Goal: Task Accomplishment & Management: Complete application form

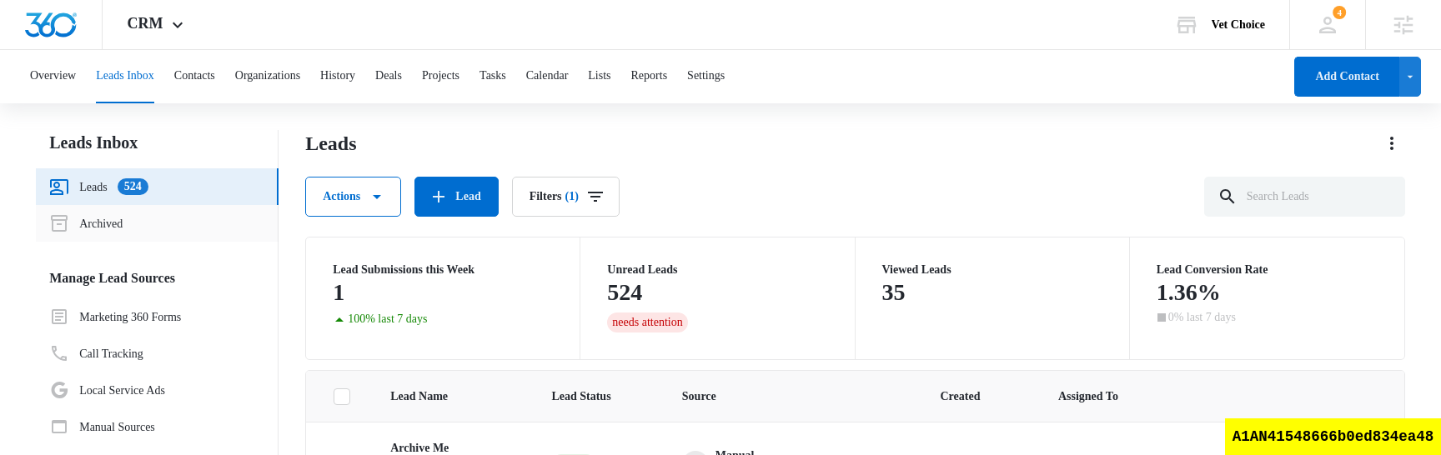
click at [123, 229] on link "Archived" at bounding box center [85, 224] width 73 height 20
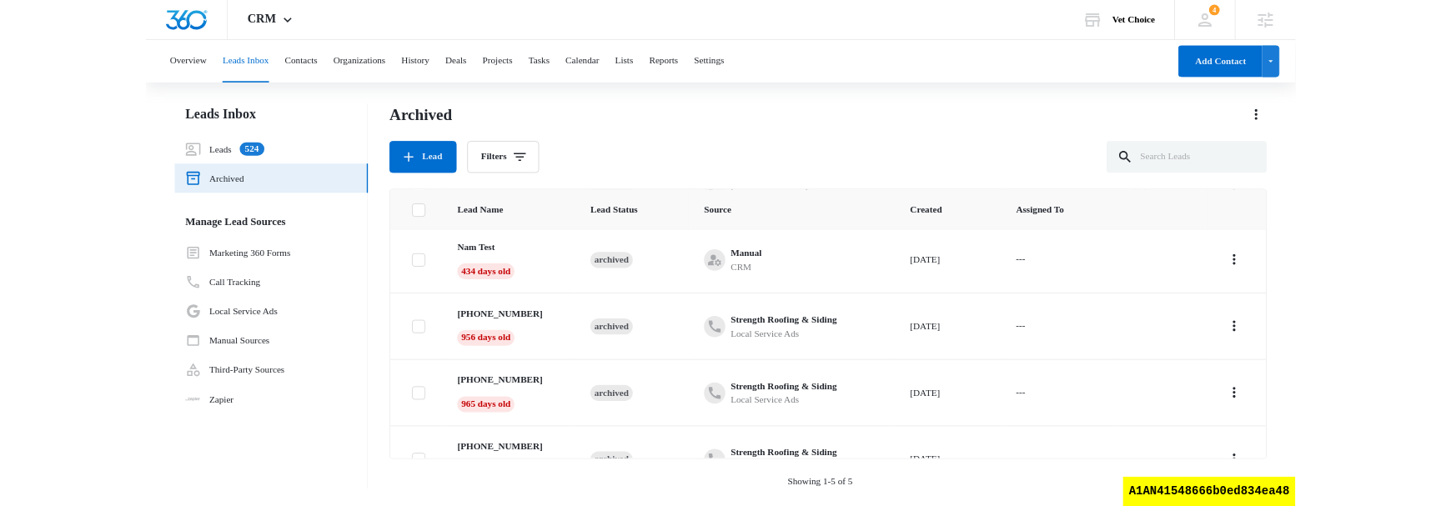
scroll to position [131, 0]
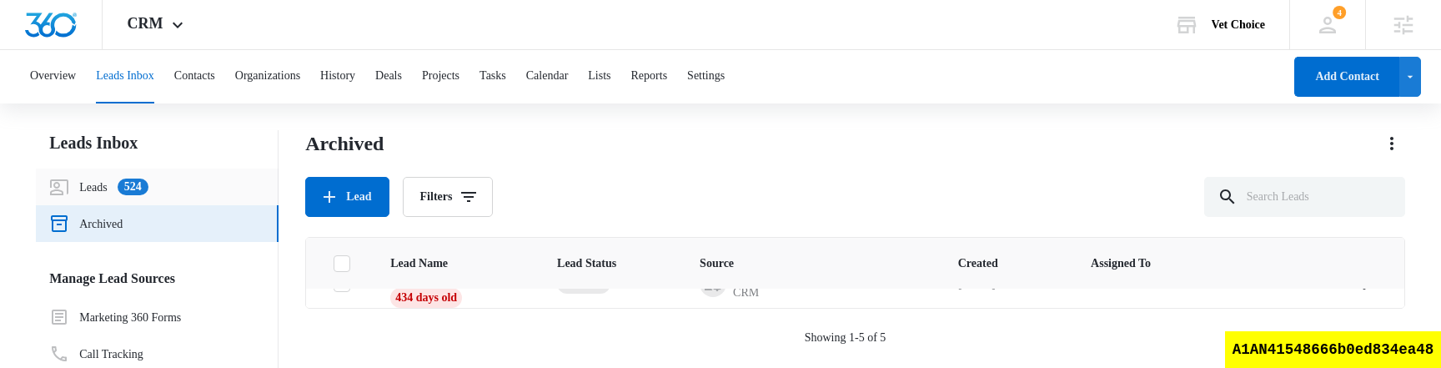
click at [103, 188] on link "Leads 524" at bounding box center [98, 187] width 98 height 20
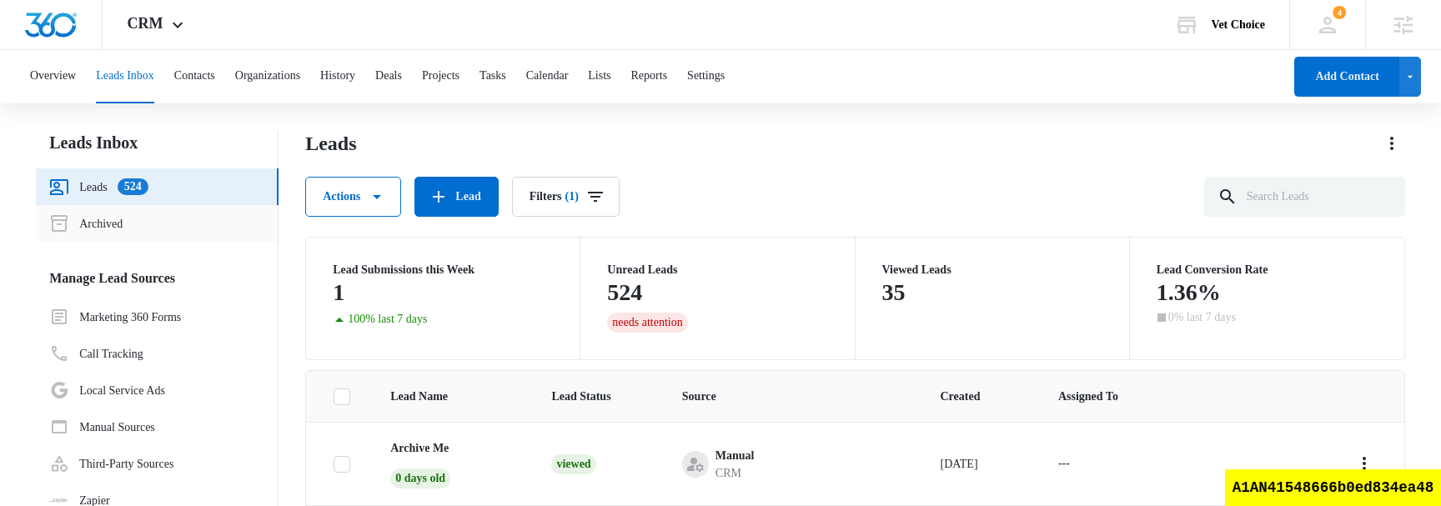
click at [123, 216] on link "Archived" at bounding box center [85, 224] width 73 height 20
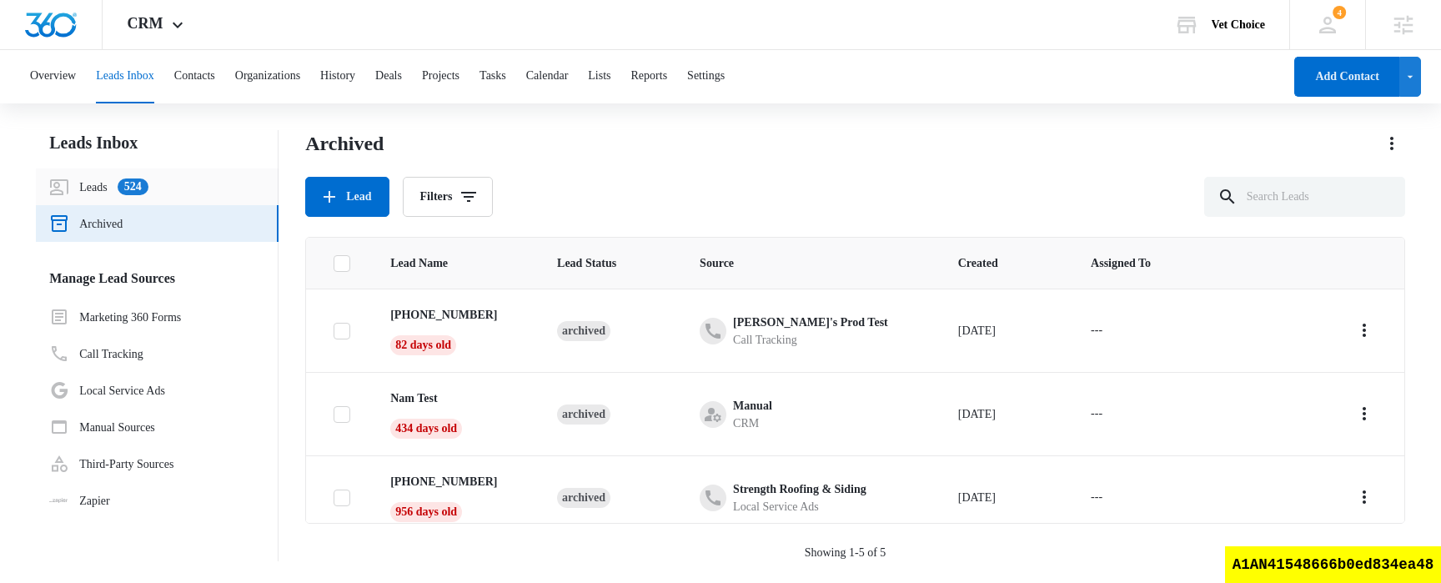
click at [90, 183] on link "Leads 524" at bounding box center [98, 187] width 98 height 20
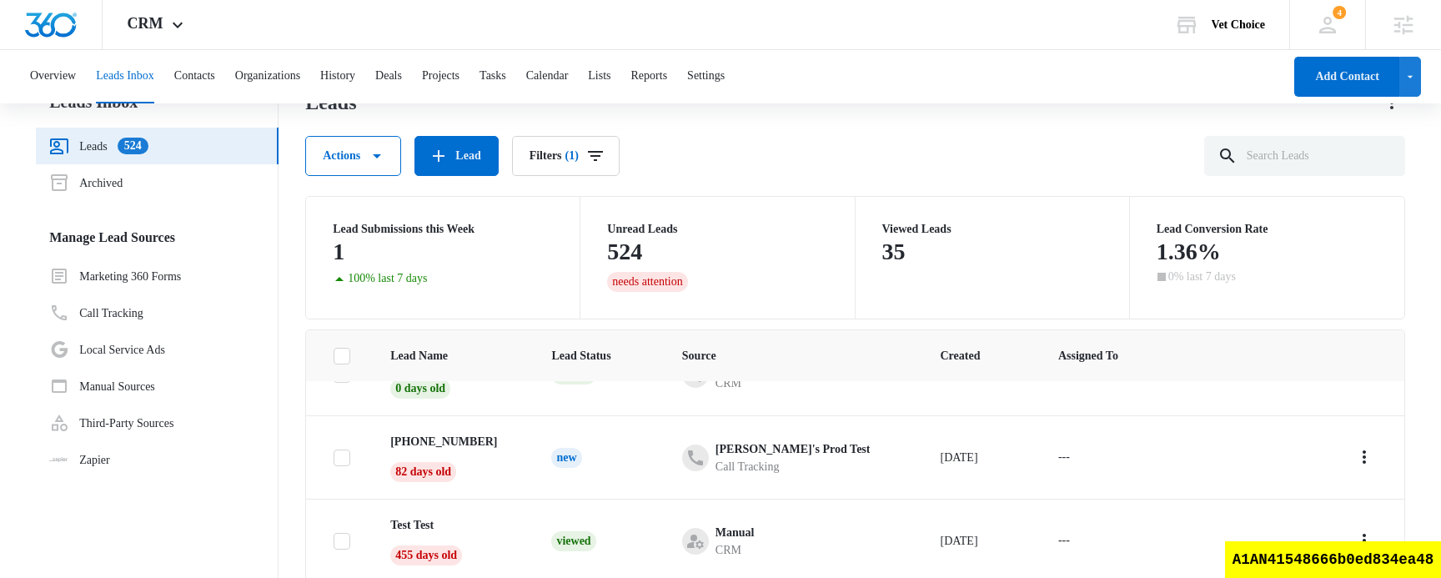
scroll to position [55, 0]
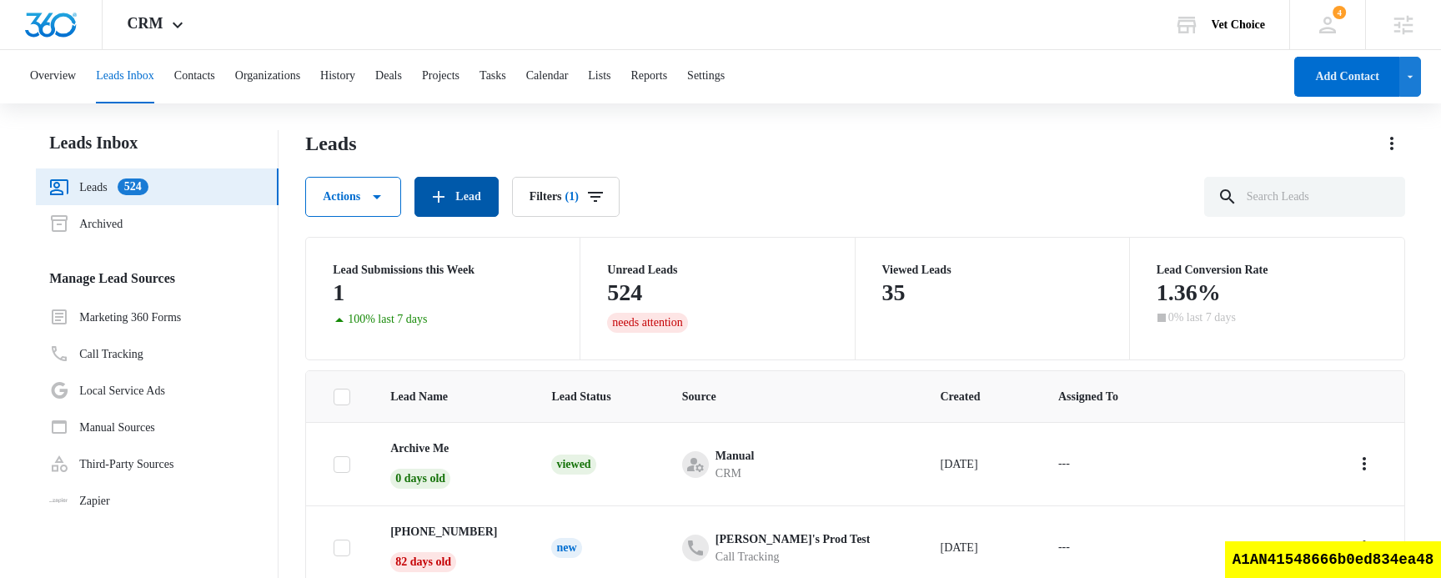
click at [481, 197] on button "Lead" at bounding box center [456, 197] width 83 height 40
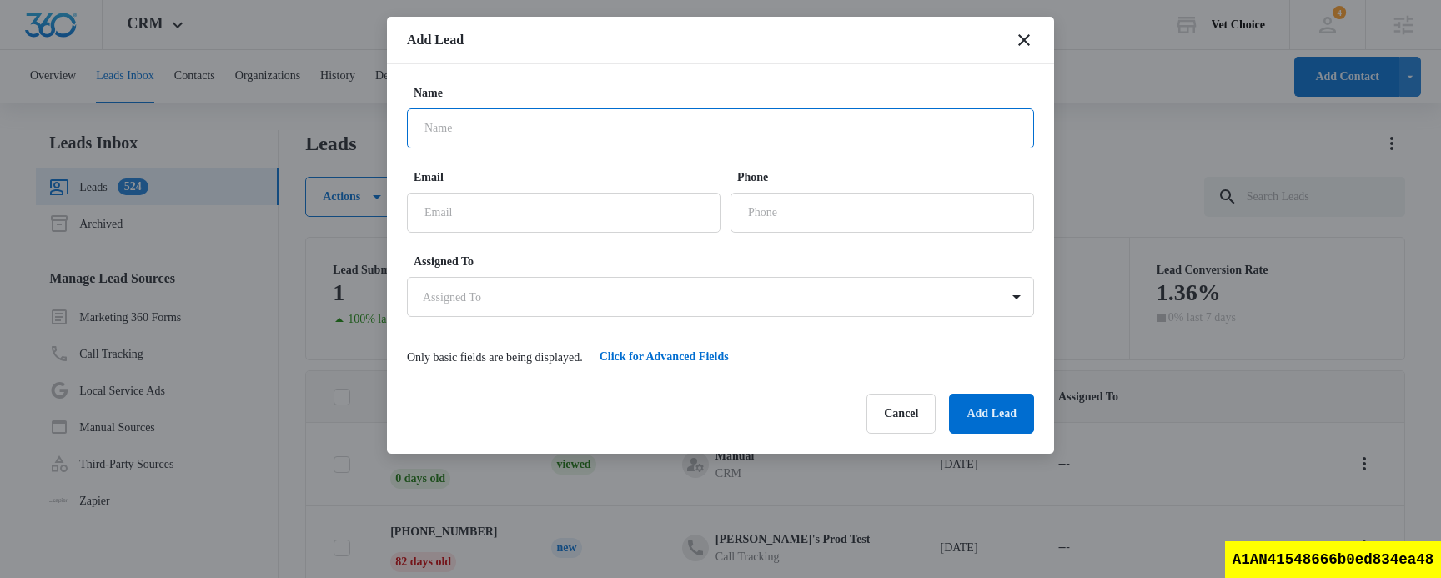
click at [503, 133] on input "Name" at bounding box center [720, 128] width 627 height 40
type input "archive me2"
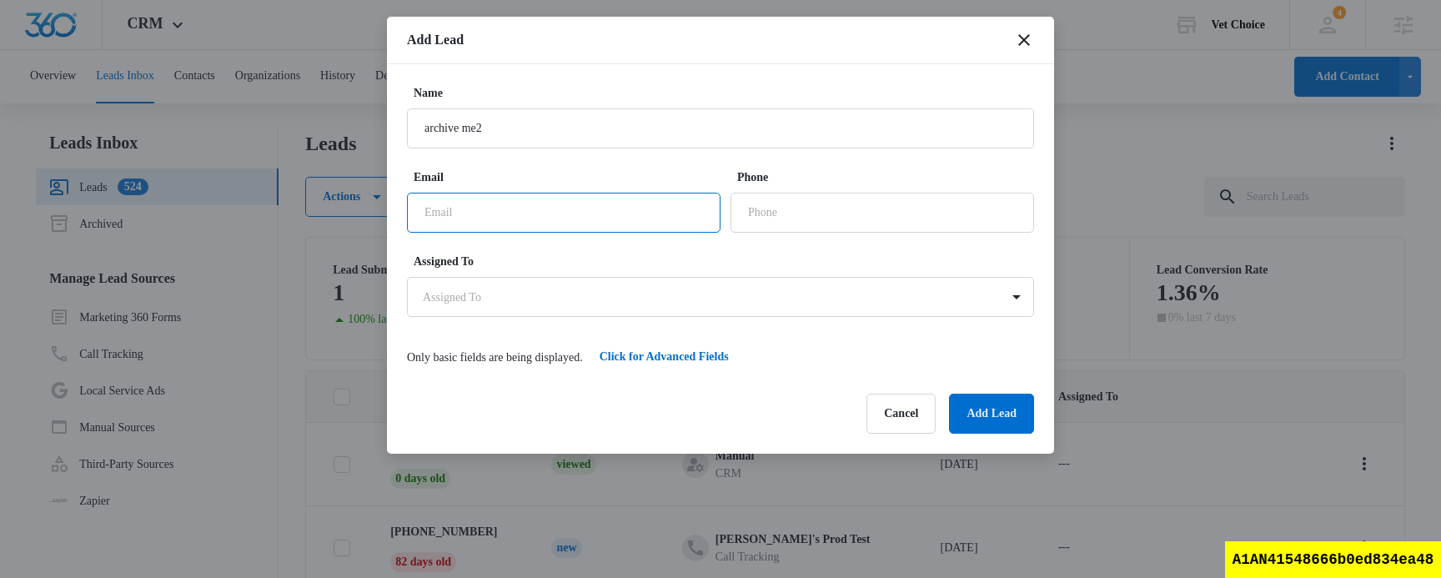
click at [532, 217] on input "Email" at bounding box center [564, 213] width 314 height 40
type input "test@test.test"
click at [883, 220] on input "Phone" at bounding box center [883, 213] width 304 height 40
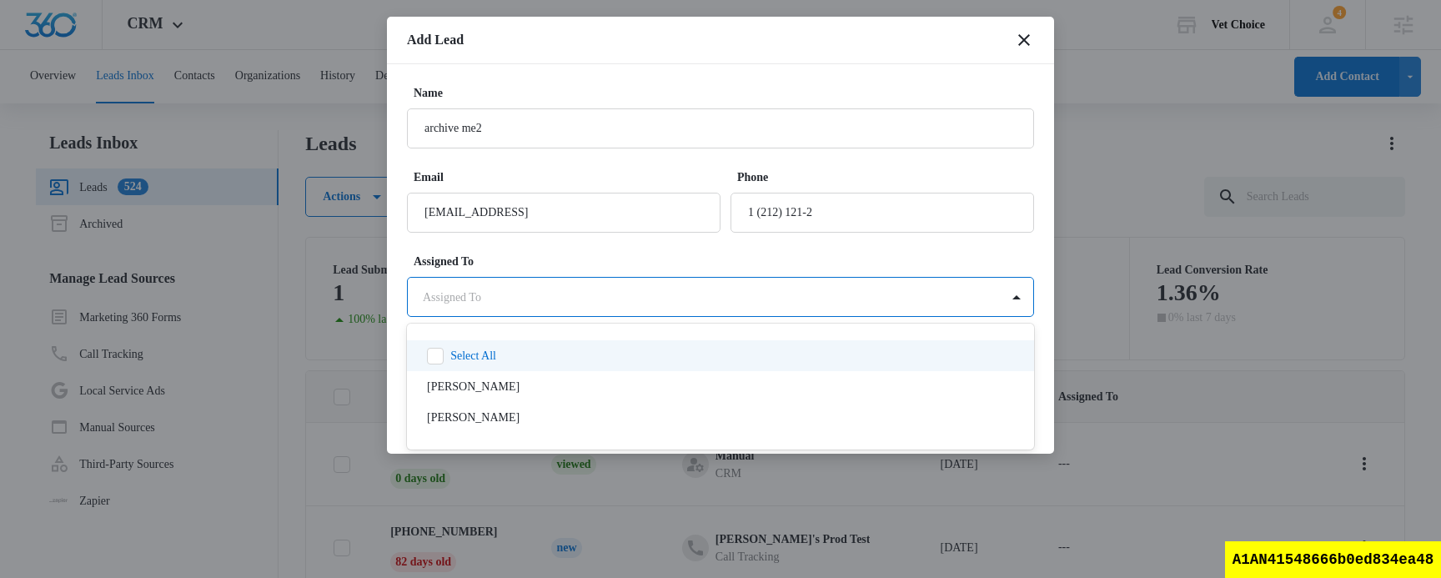
click at [872, 297] on body "CRM Apps Reputation Websites Forms CRM Email Social Shop Scheduling Payments PO…" at bounding box center [720, 355] width 1441 height 710
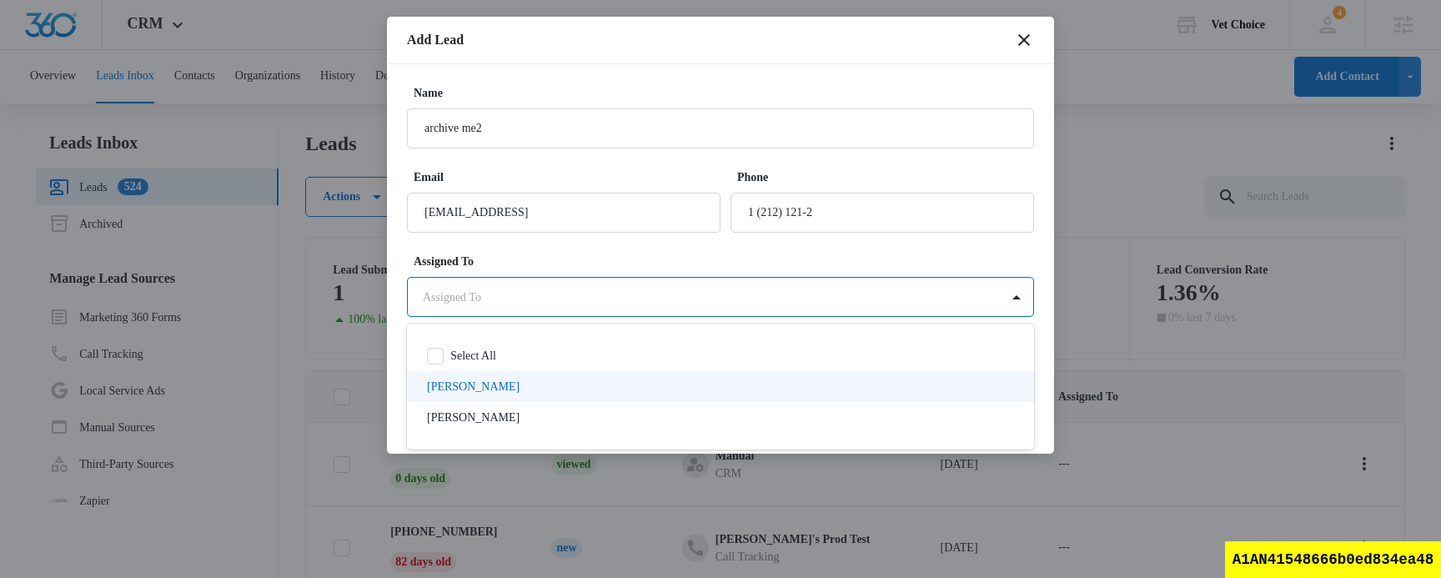
click at [737, 374] on div "nam truong" at bounding box center [720, 386] width 627 height 31
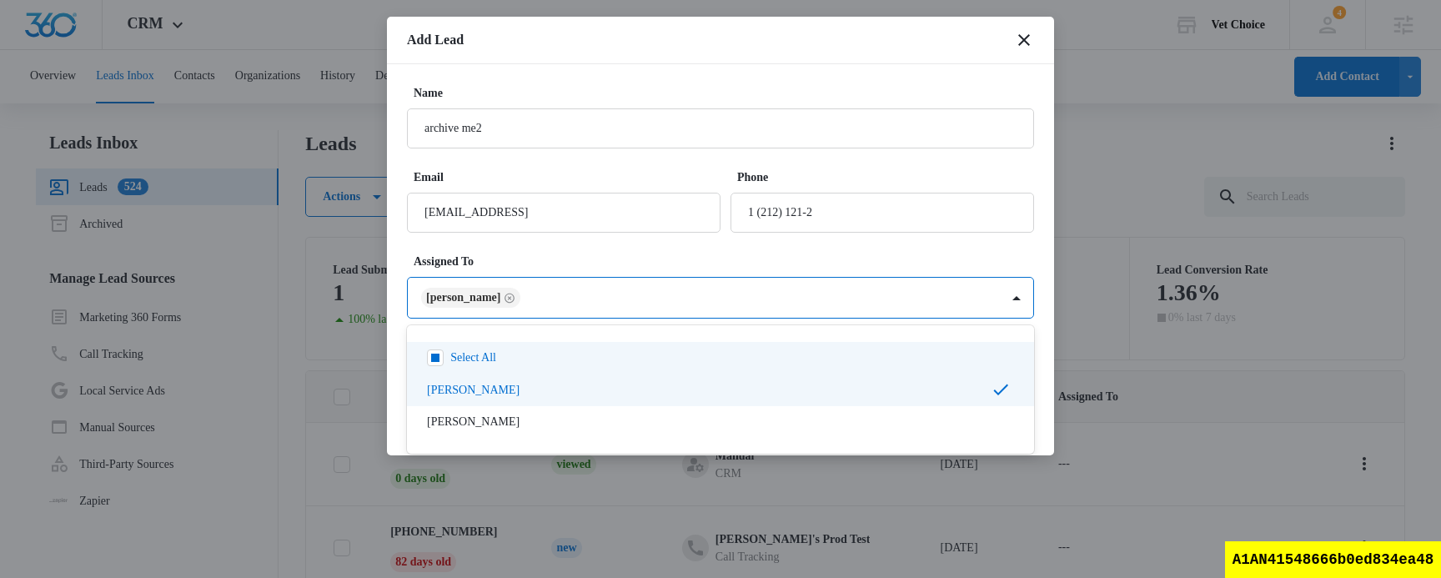
click at [932, 55] on div at bounding box center [720, 289] width 1441 height 578
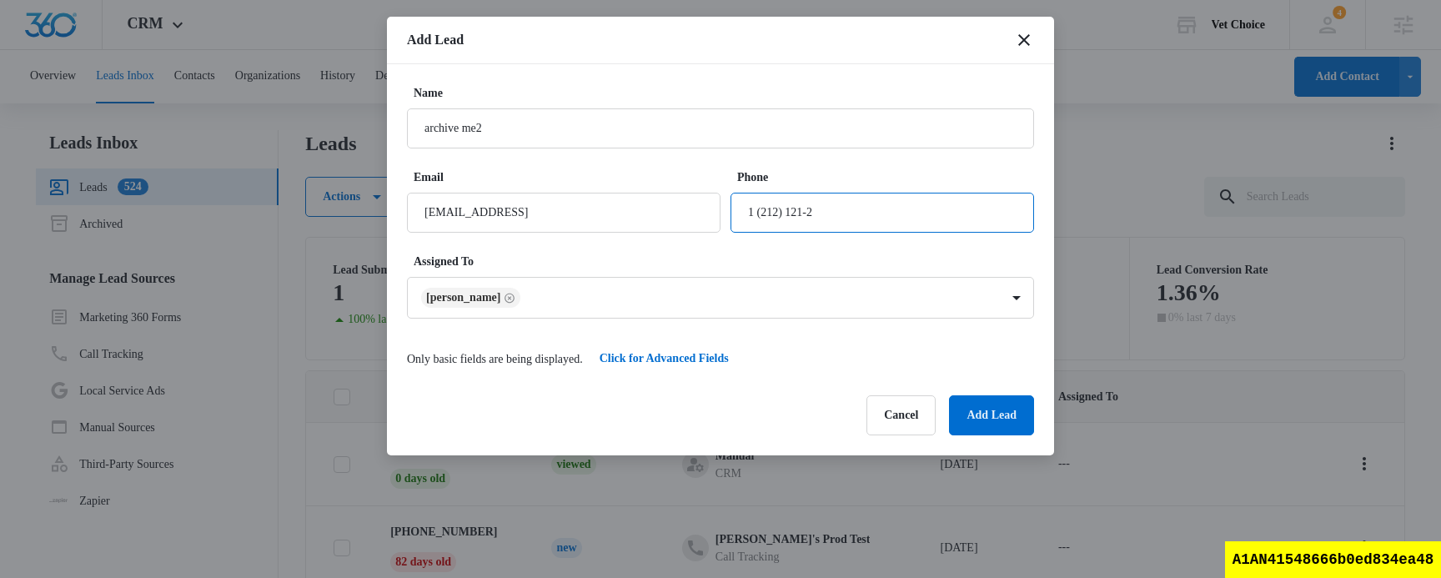
click at [869, 201] on input "Phone" at bounding box center [883, 213] width 304 height 40
type input "1 (212) 121-2333"
click at [967, 395] on button "Add Lead" at bounding box center [991, 415] width 85 height 40
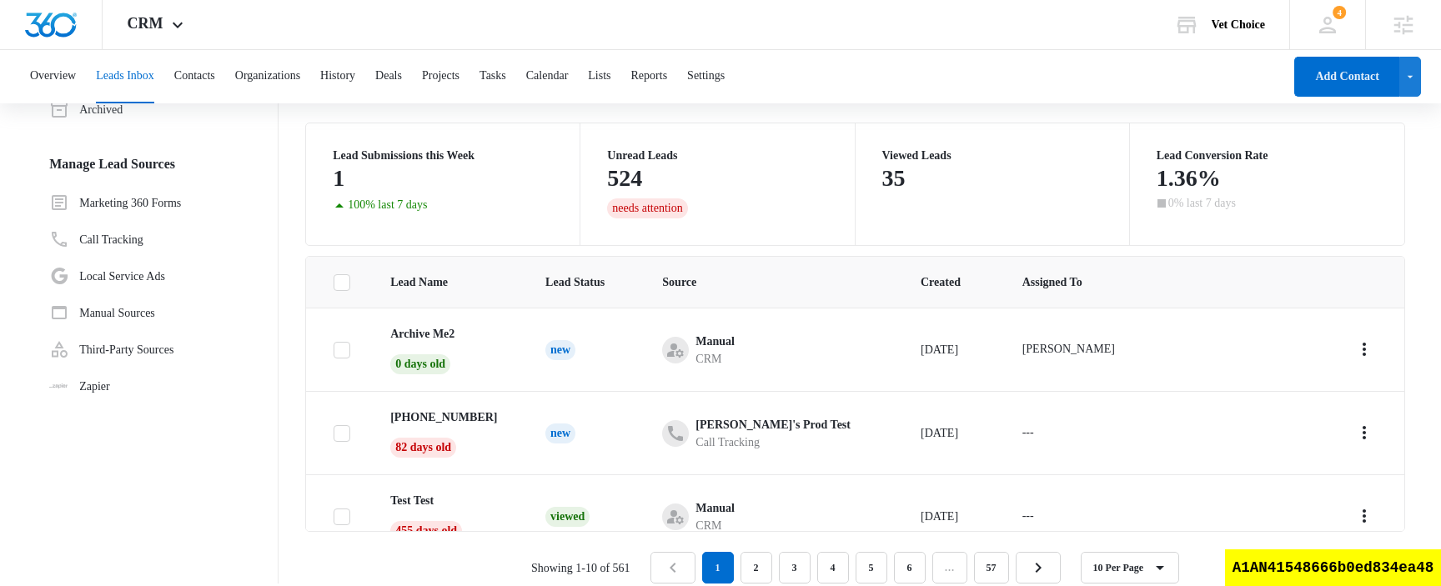
scroll to position [103, 0]
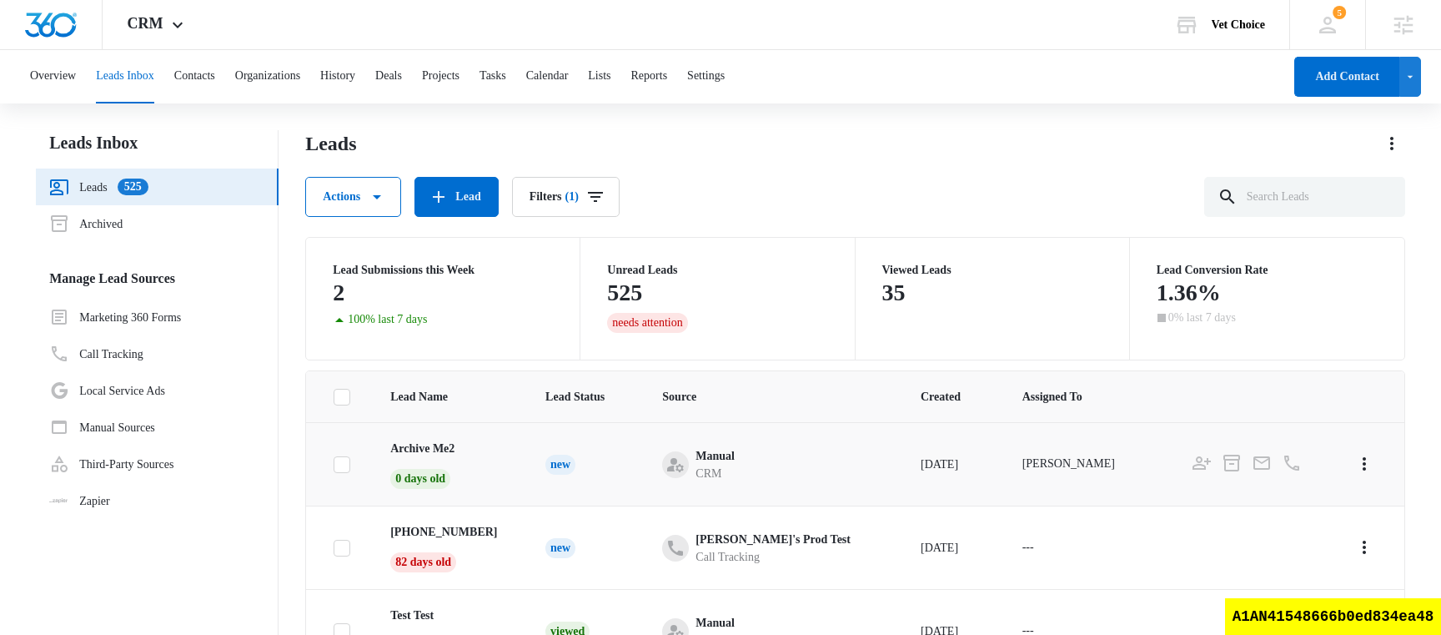
click at [340, 464] on icon at bounding box center [341, 464] width 15 height 15
click at [334, 464] on input "checkbox" at bounding box center [333, 464] width 1 height 1
checkbox input "true"
click at [381, 198] on icon "button" at bounding box center [377, 197] width 8 height 4
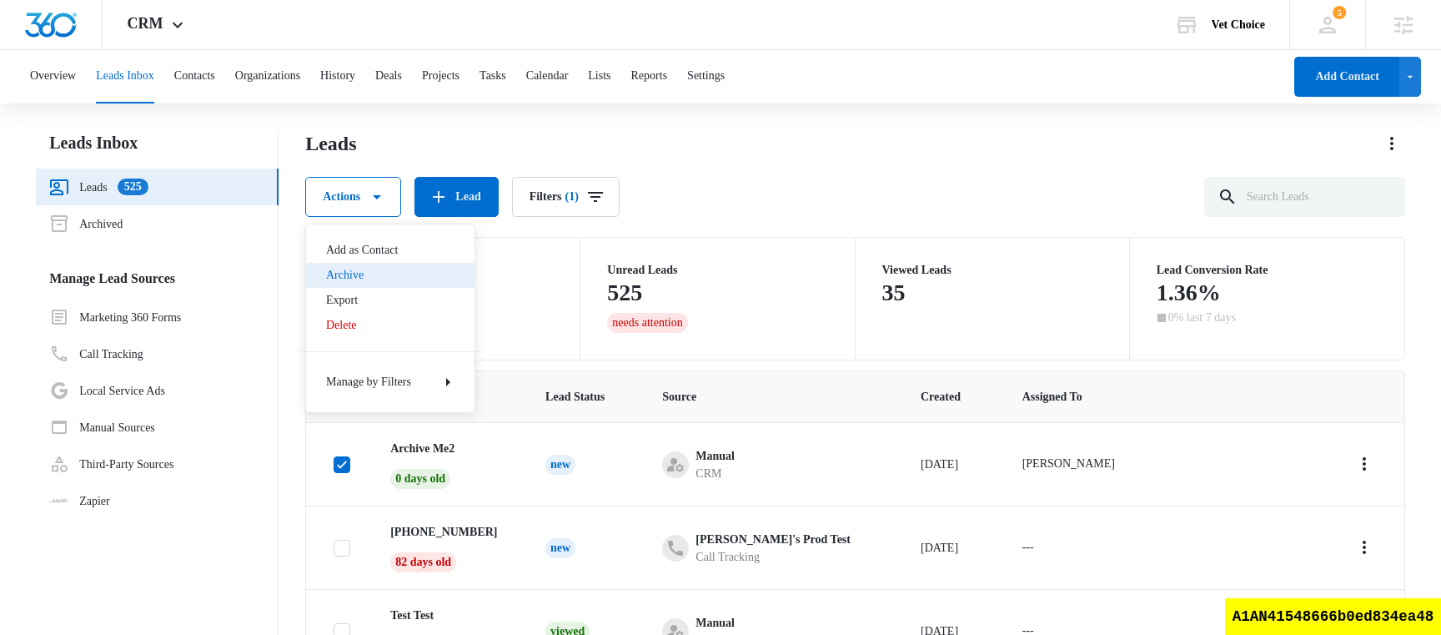
click at [371, 277] on div "Archive" at bounding box center [380, 275] width 108 height 12
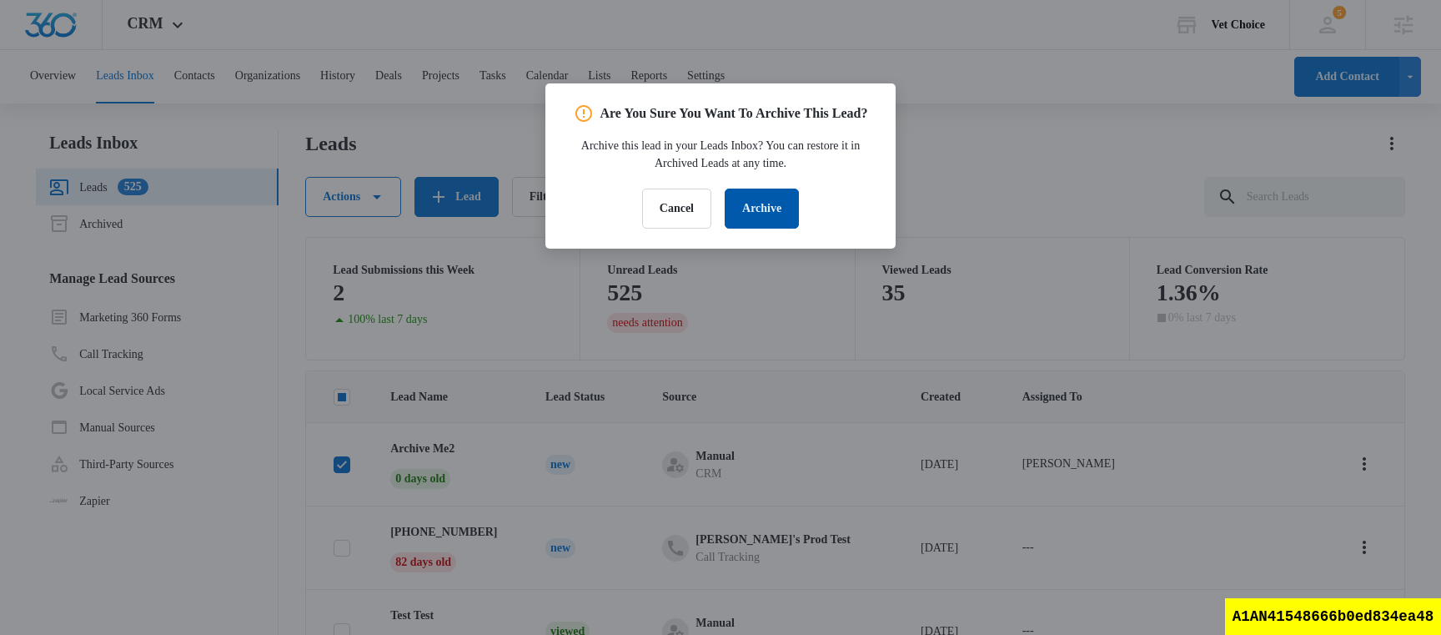
click at [759, 229] on button "Archive" at bounding box center [762, 208] width 74 height 40
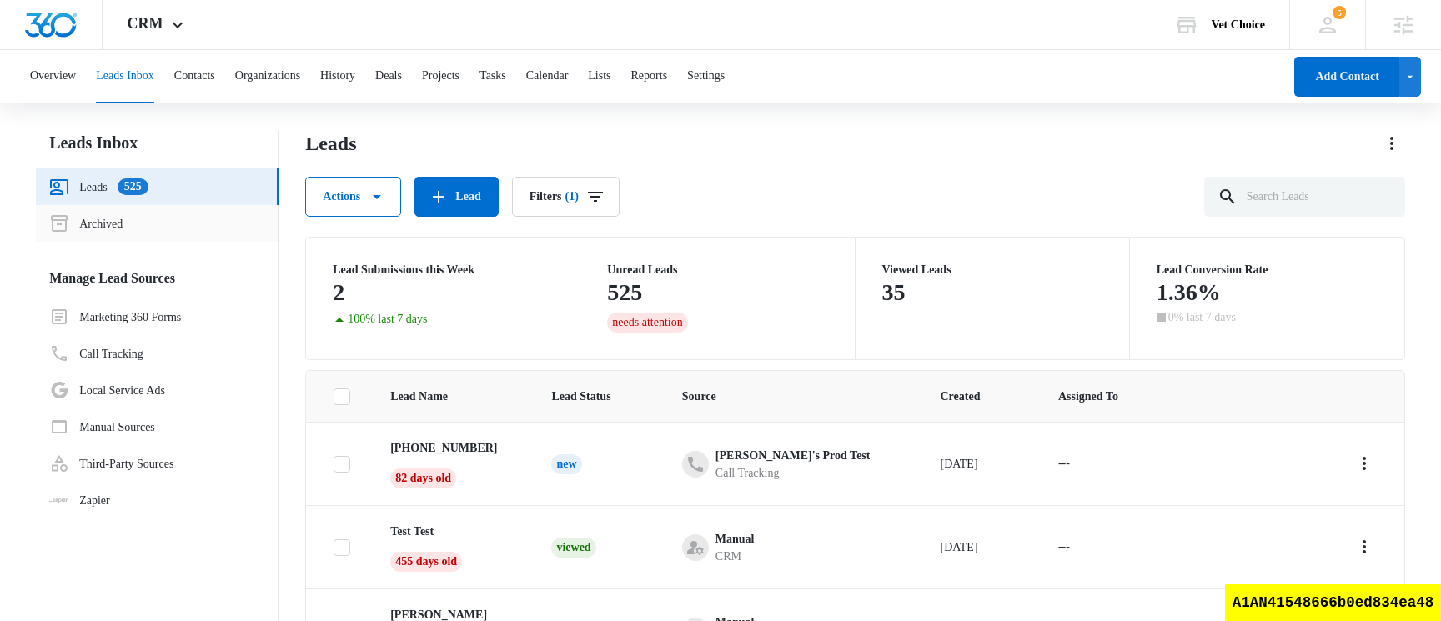
click at [83, 231] on link "Archived" at bounding box center [85, 224] width 73 height 20
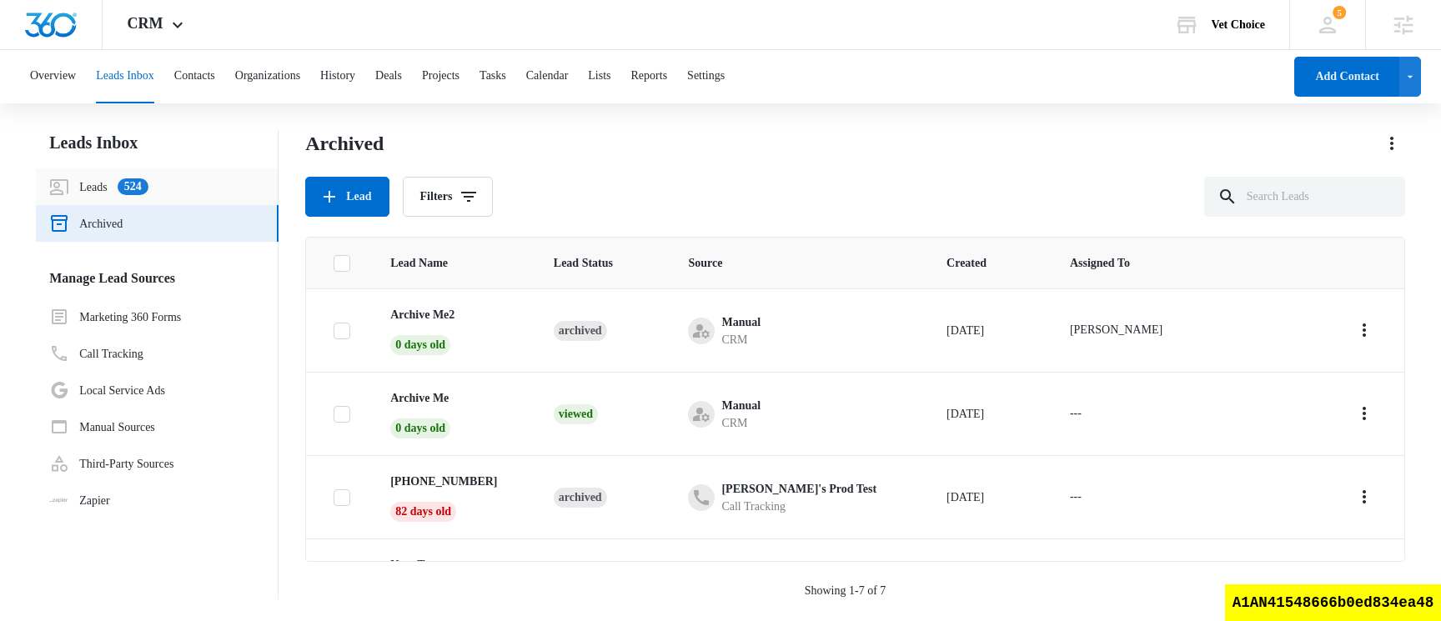
click at [91, 197] on link "Leads 524" at bounding box center [98, 187] width 98 height 20
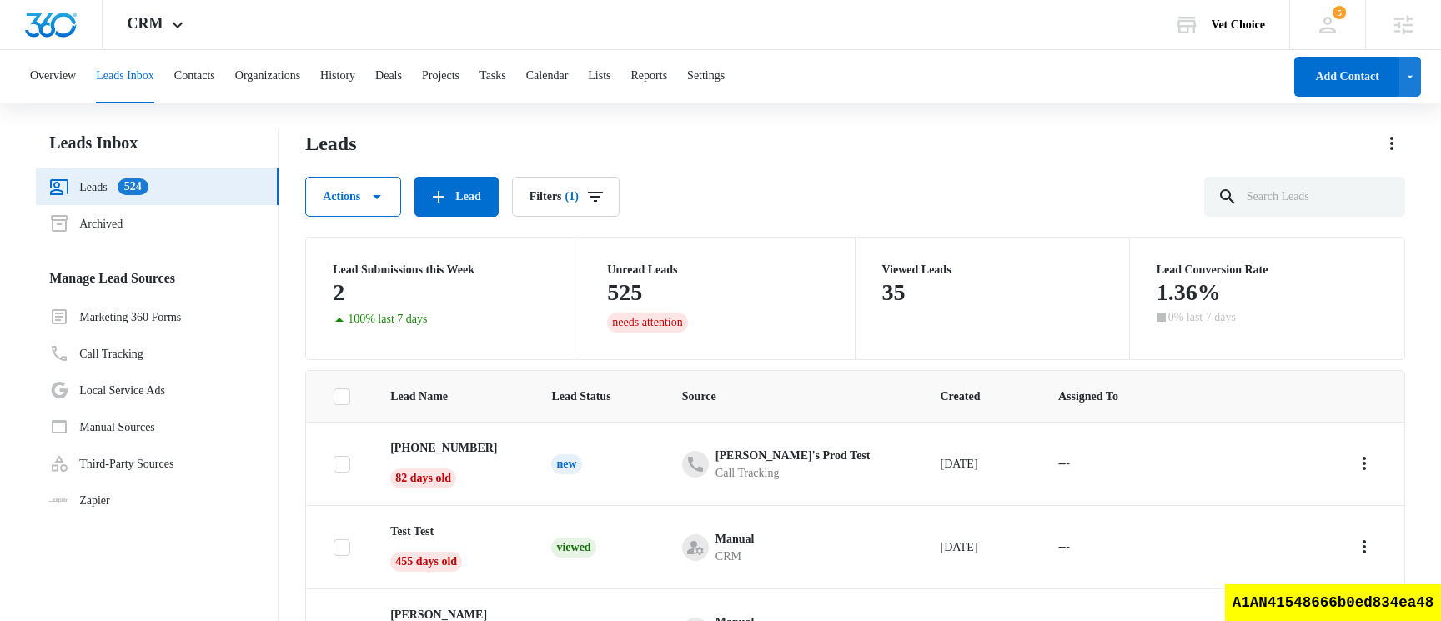
scroll to position [361, 0]
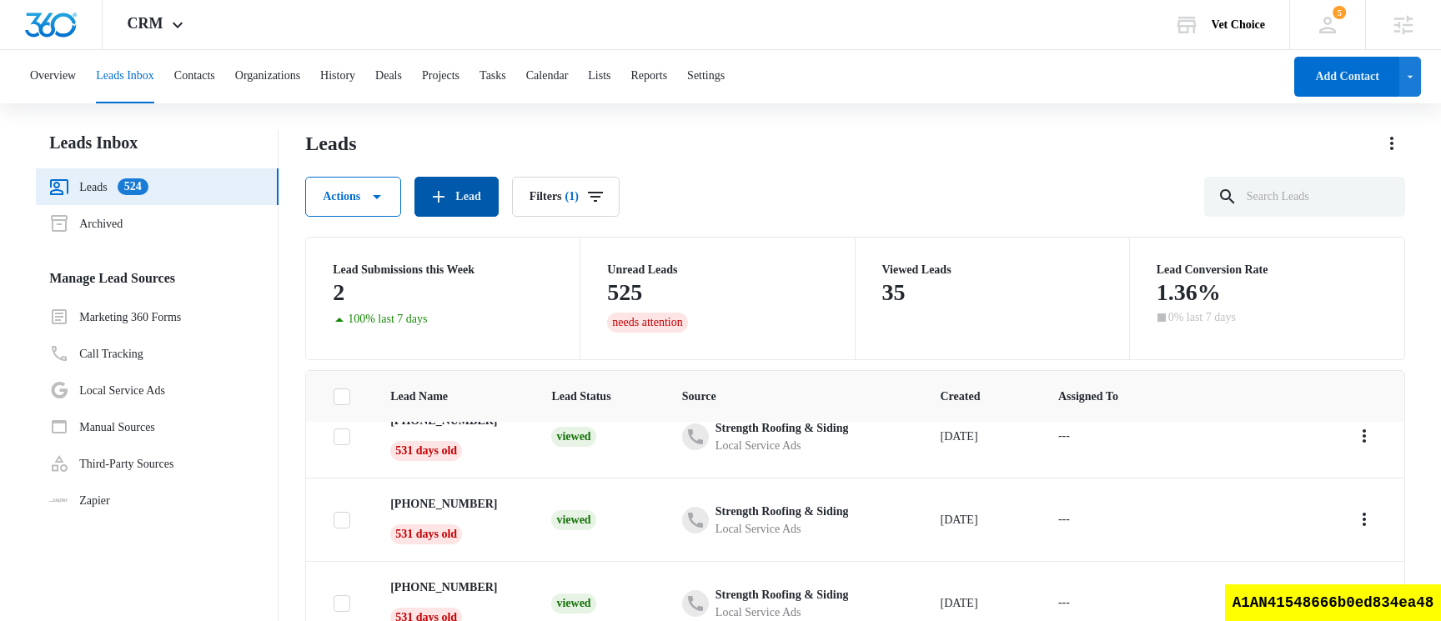
click at [469, 203] on button "Lead" at bounding box center [456, 197] width 83 height 40
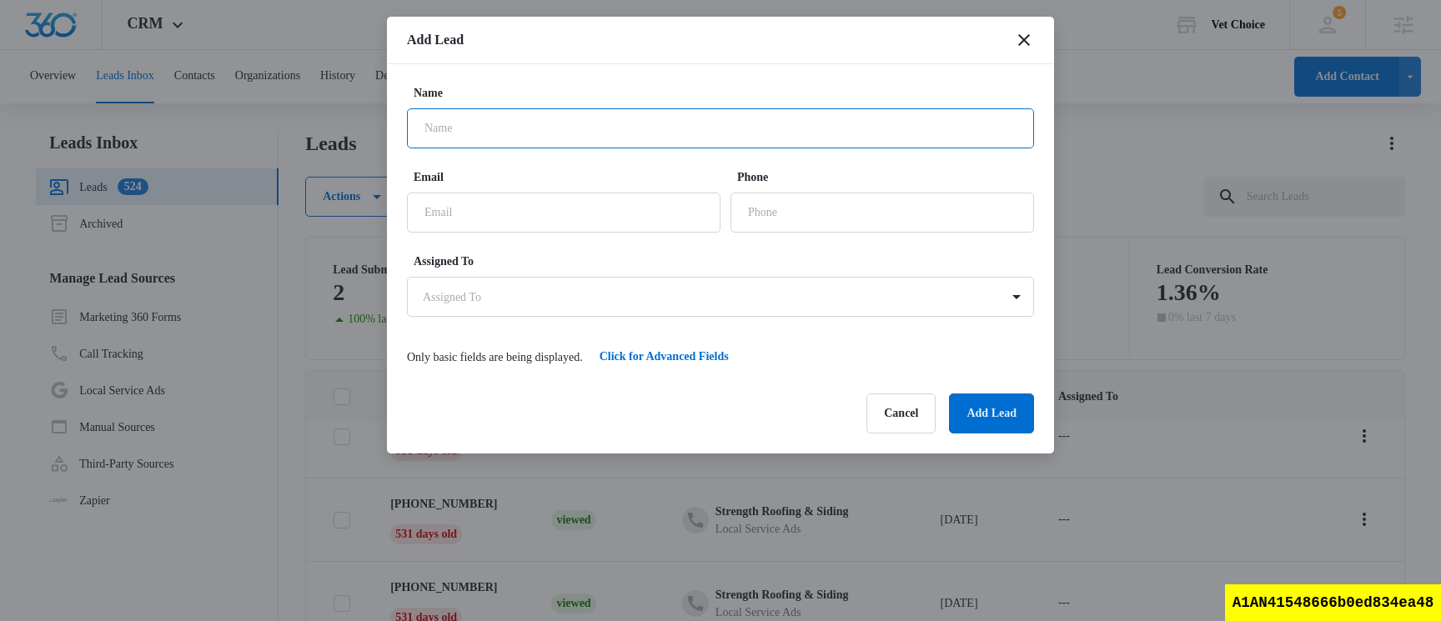
click at [560, 138] on input "Name" at bounding box center [720, 128] width 627 height 40
type input "archive me3"
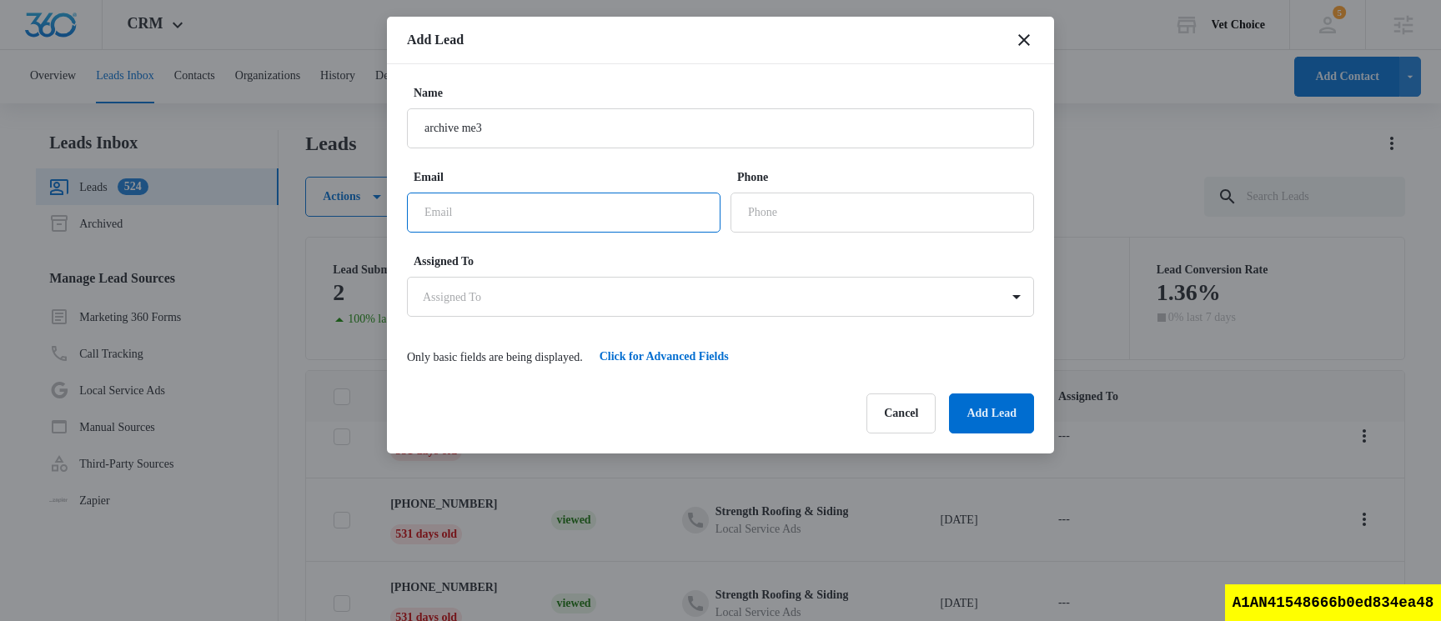
click at [611, 216] on input "Email" at bounding box center [564, 213] width 314 height 40
type input "test@test.test"
click at [877, 214] on input "Phone" at bounding box center [883, 213] width 304 height 40
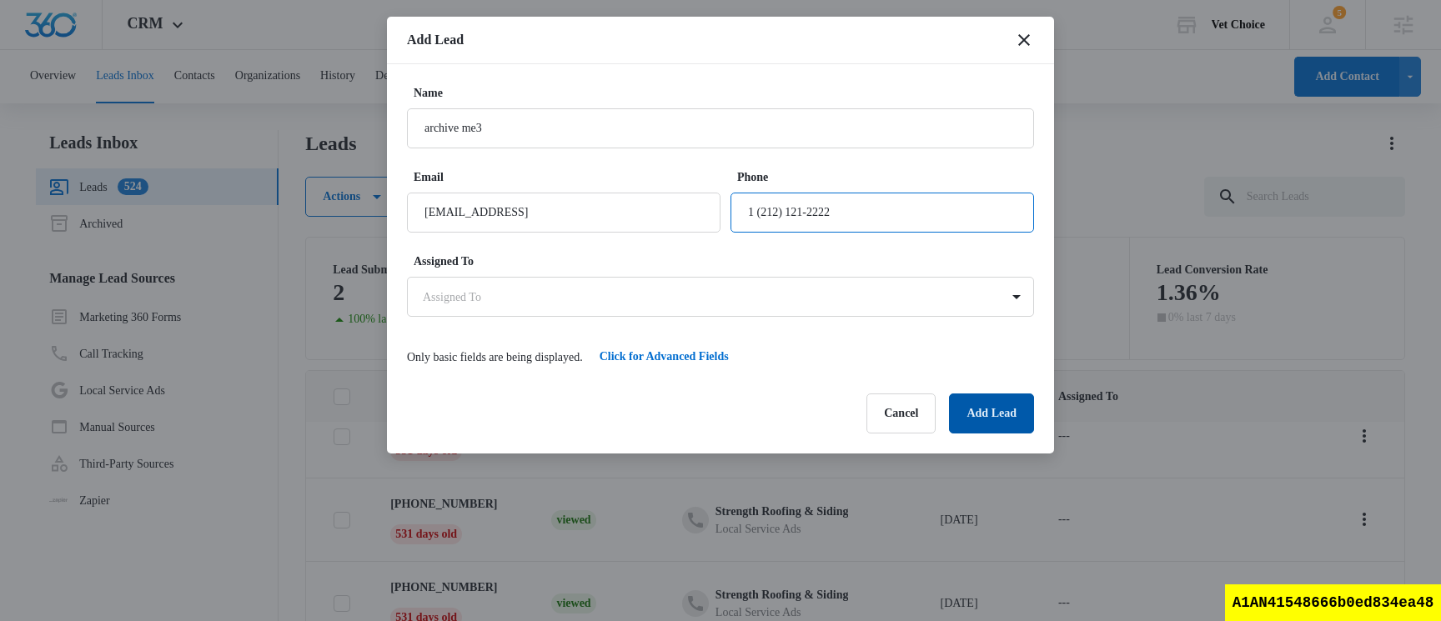
type input "1 (212) 121-2222"
click at [1007, 421] on button "Add Lead" at bounding box center [991, 414] width 85 height 40
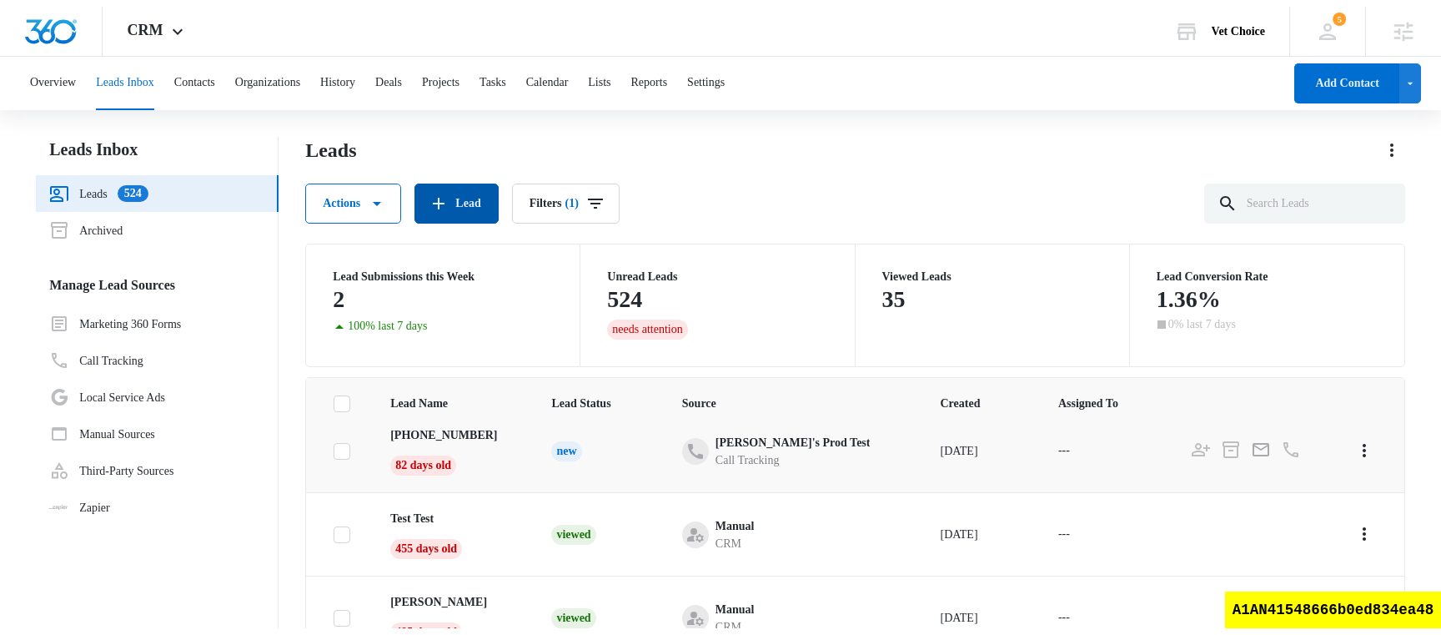
scroll to position [0, 0]
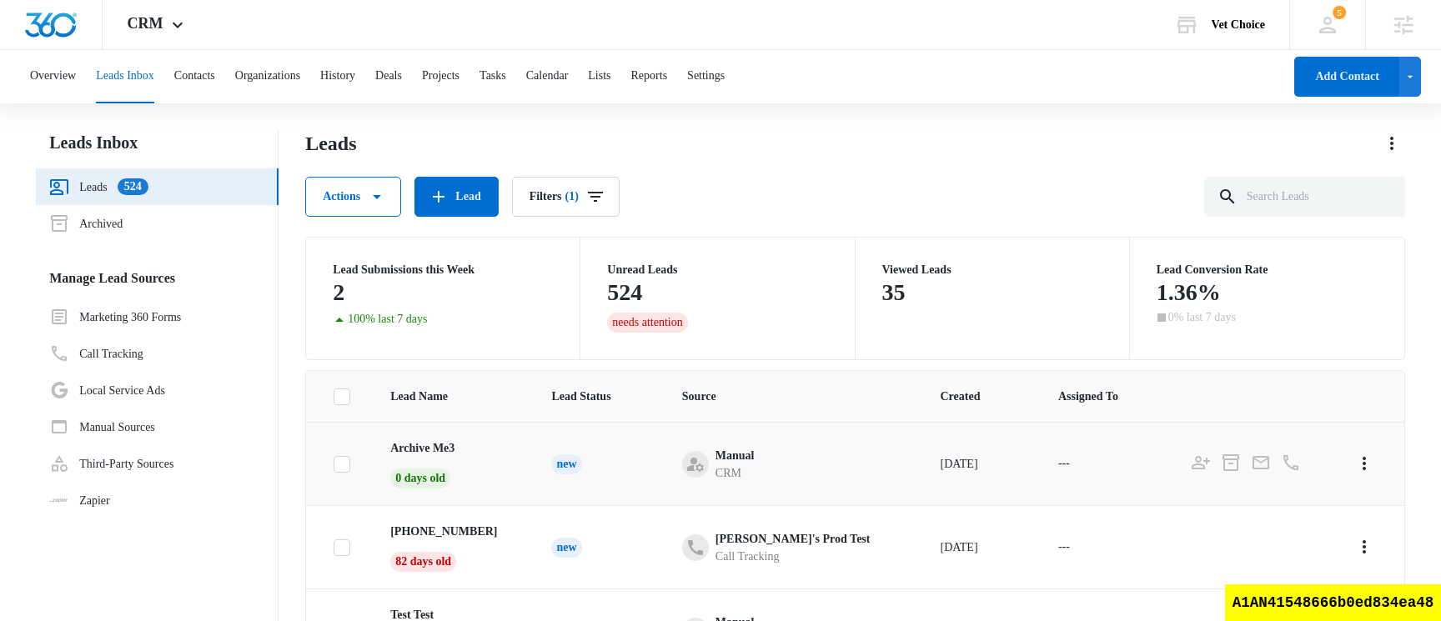
click at [338, 465] on icon at bounding box center [342, 464] width 10 height 8
click at [334, 465] on input "checkbox" at bounding box center [333, 464] width 1 height 1
checkbox input "true"
click at [1371, 465] on icon "Actions" at bounding box center [1364, 464] width 20 height 20
click at [1298, 537] on div "Archive" at bounding box center [1301, 536] width 72 height 12
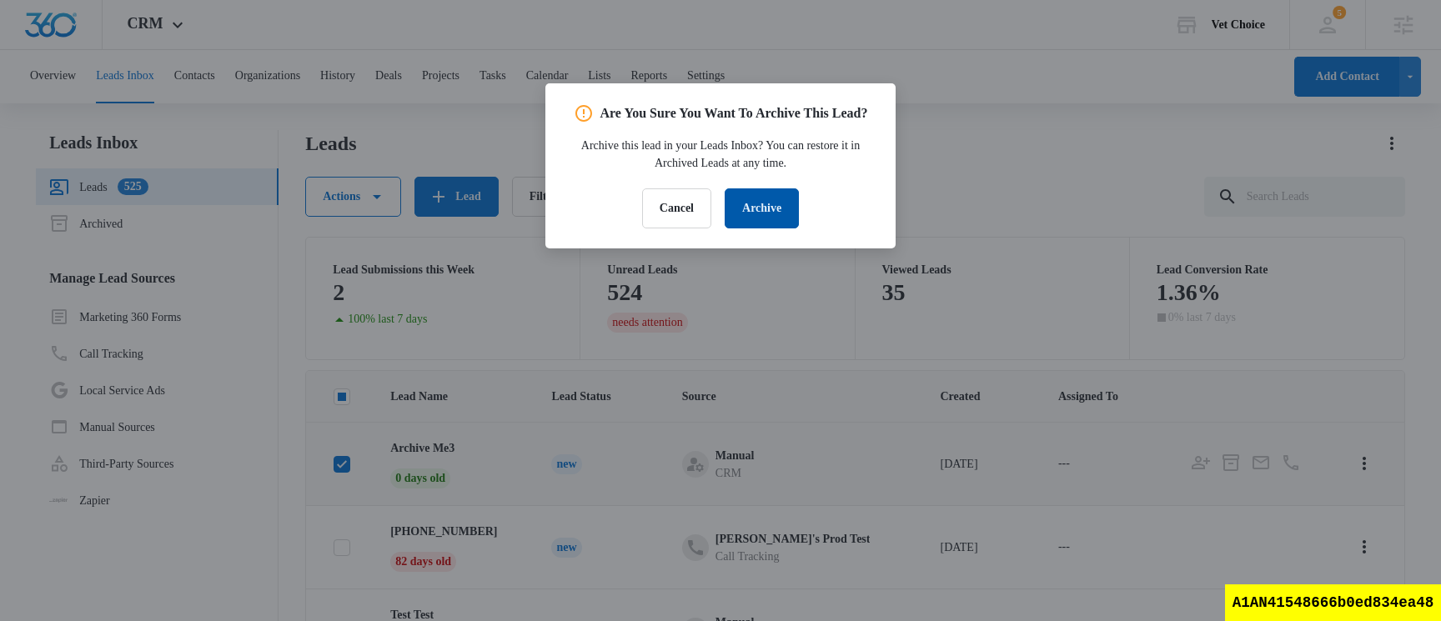
click at [778, 229] on button "Archive" at bounding box center [762, 208] width 74 height 40
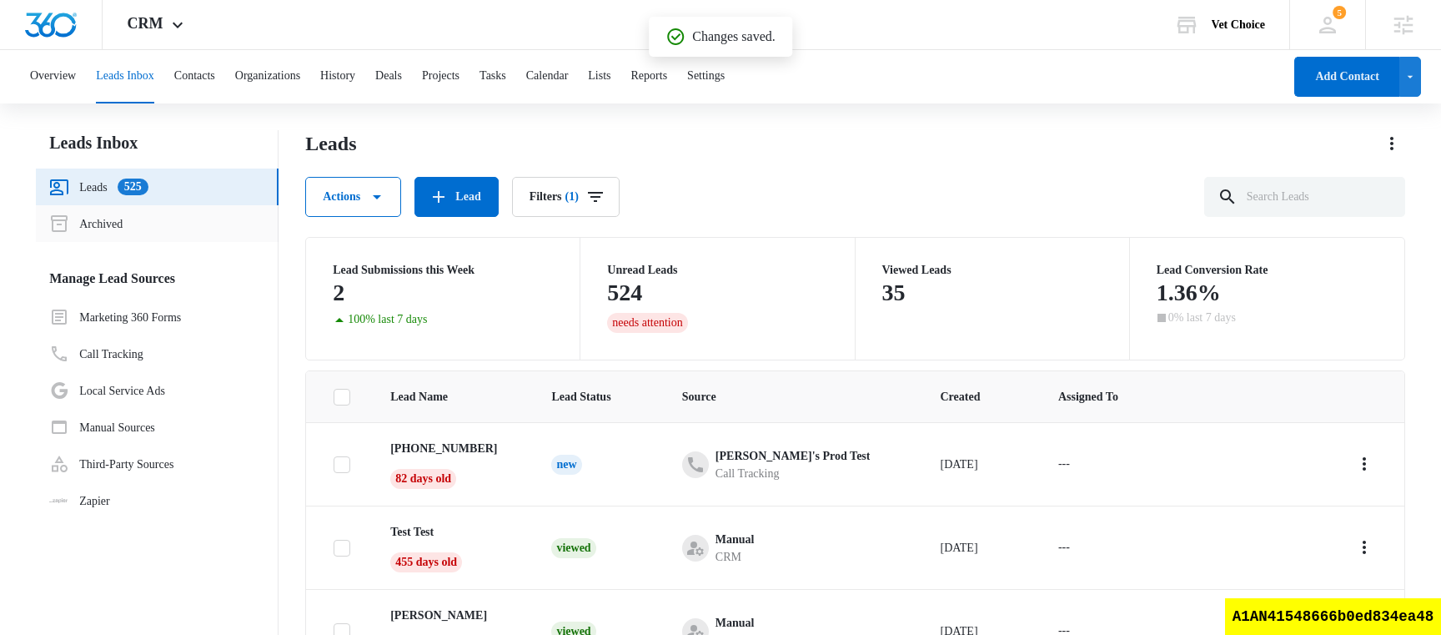
click at [123, 223] on link "Archived" at bounding box center [85, 224] width 73 height 20
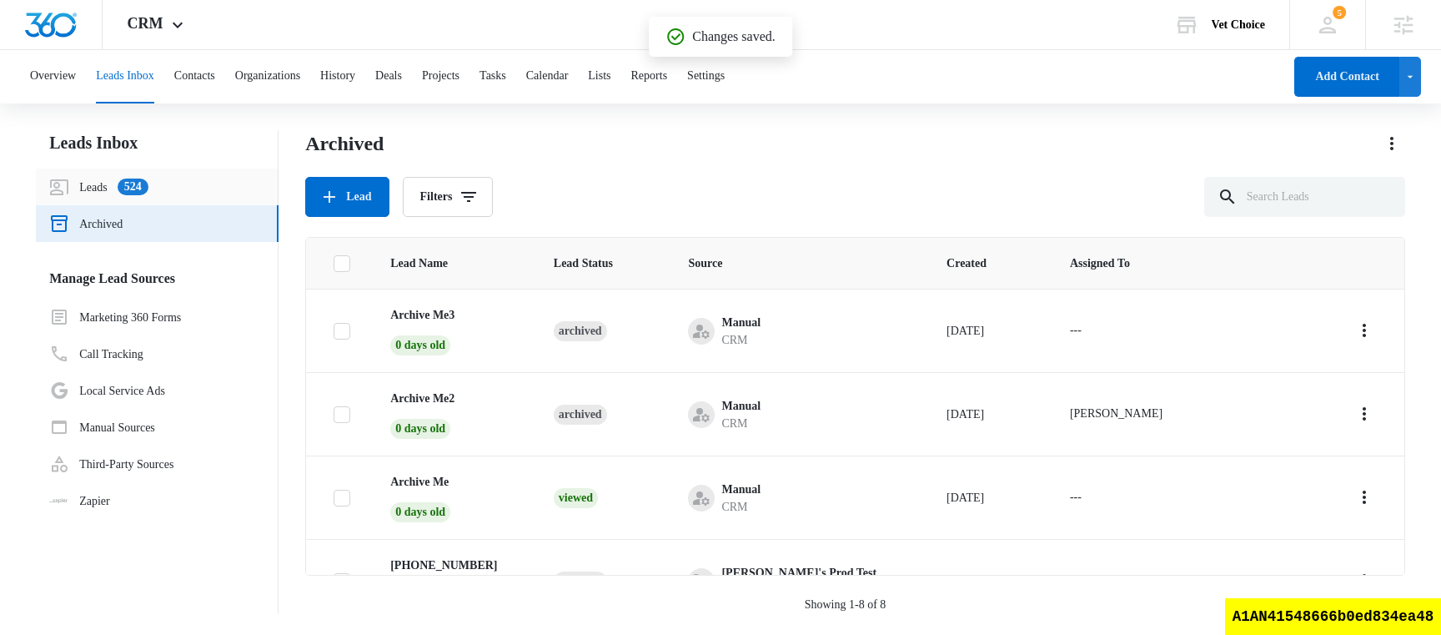
click at [97, 188] on link "Leads 524" at bounding box center [98, 187] width 98 height 20
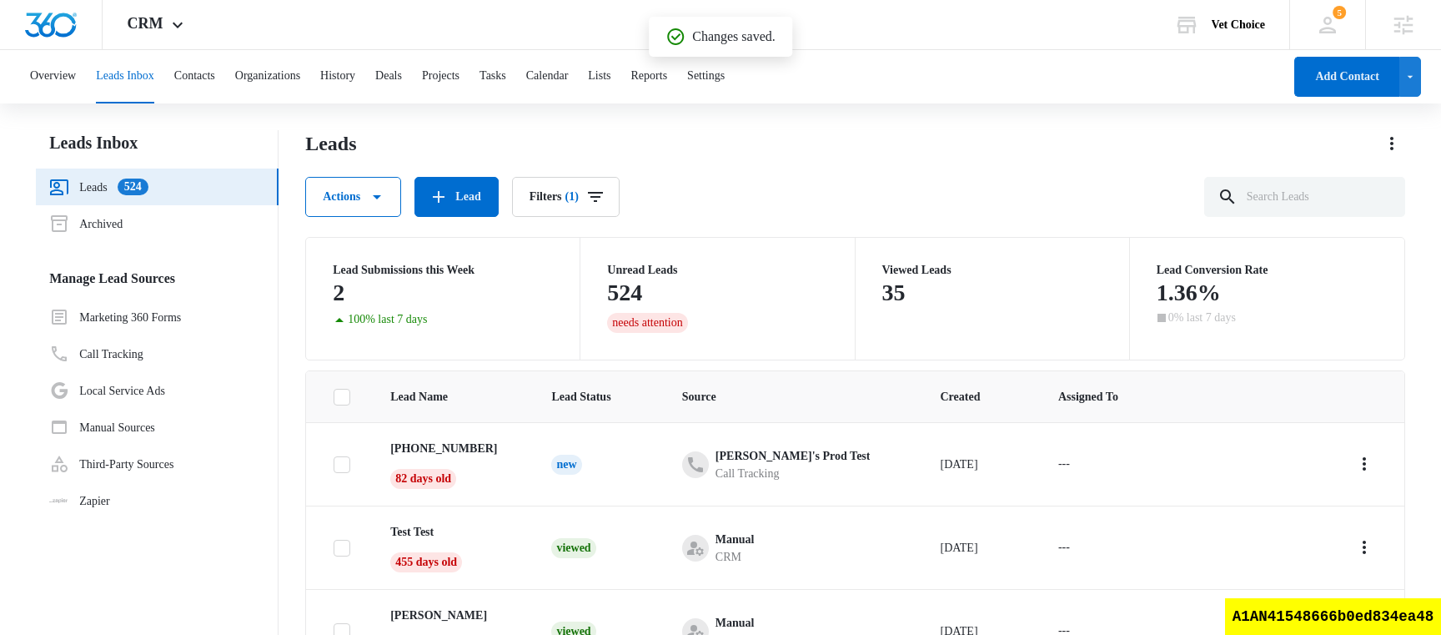
scroll to position [361, 0]
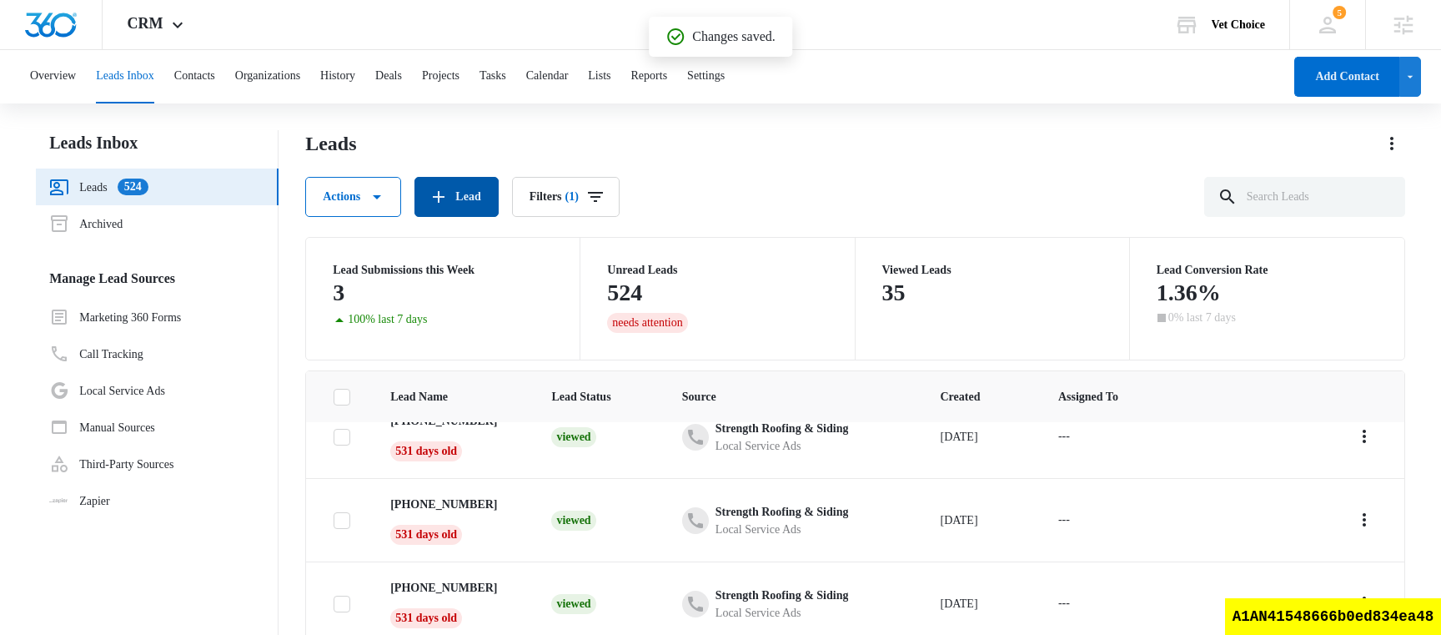
click at [460, 207] on button "Lead" at bounding box center [456, 197] width 83 height 40
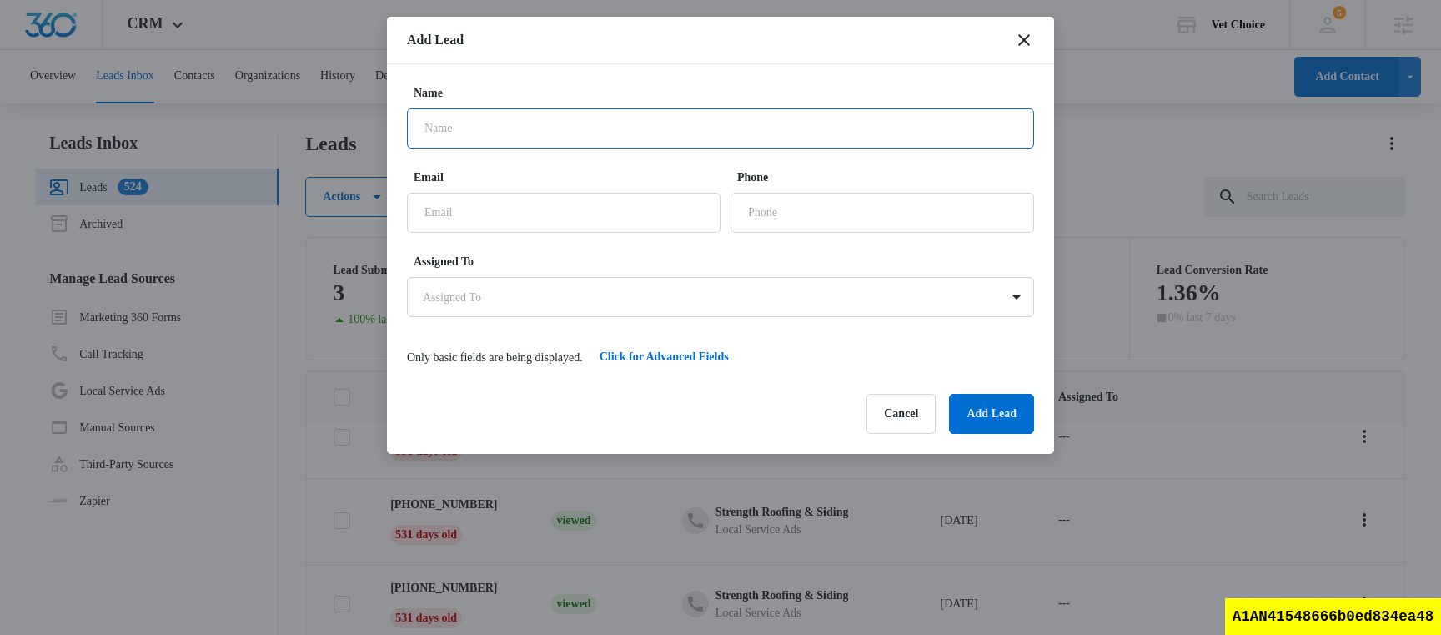
click at [615, 132] on input "Name" at bounding box center [720, 128] width 627 height 40
type input "archive me4"
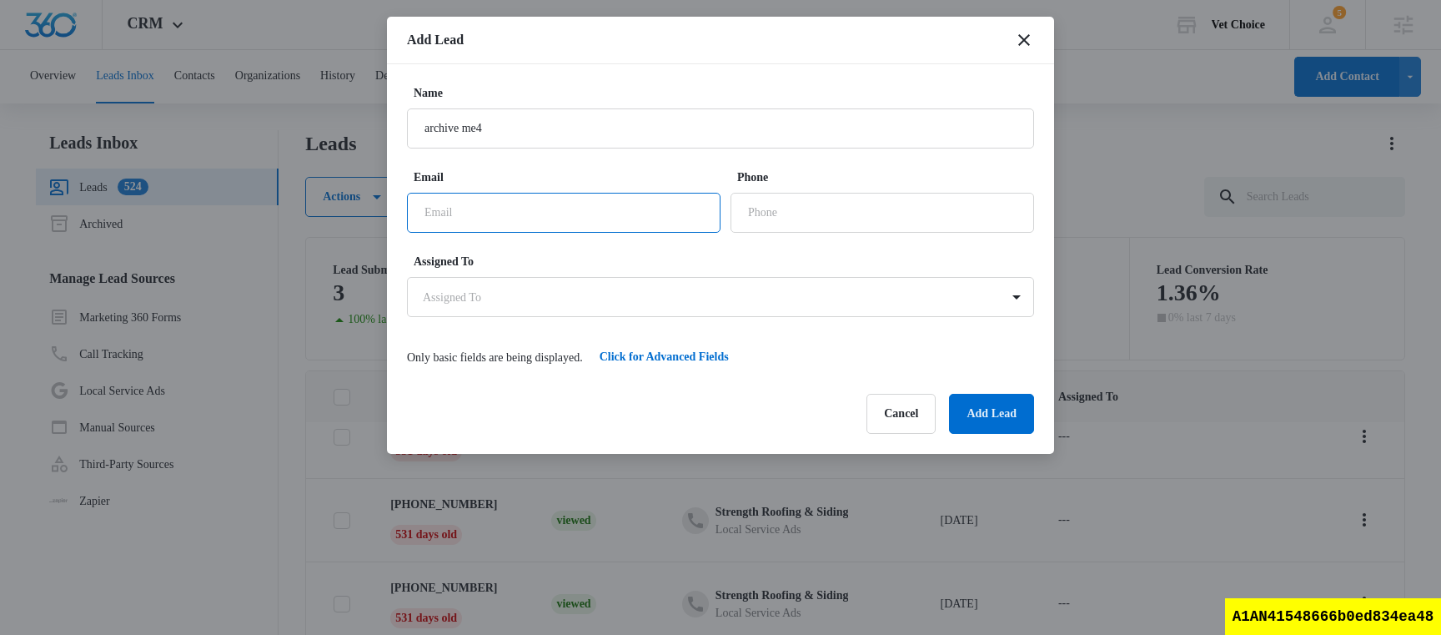
click at [556, 216] on input "Email" at bounding box center [564, 213] width 314 height 40
type input "test@test.test"
click at [842, 204] on input "Phone" at bounding box center [883, 213] width 304 height 40
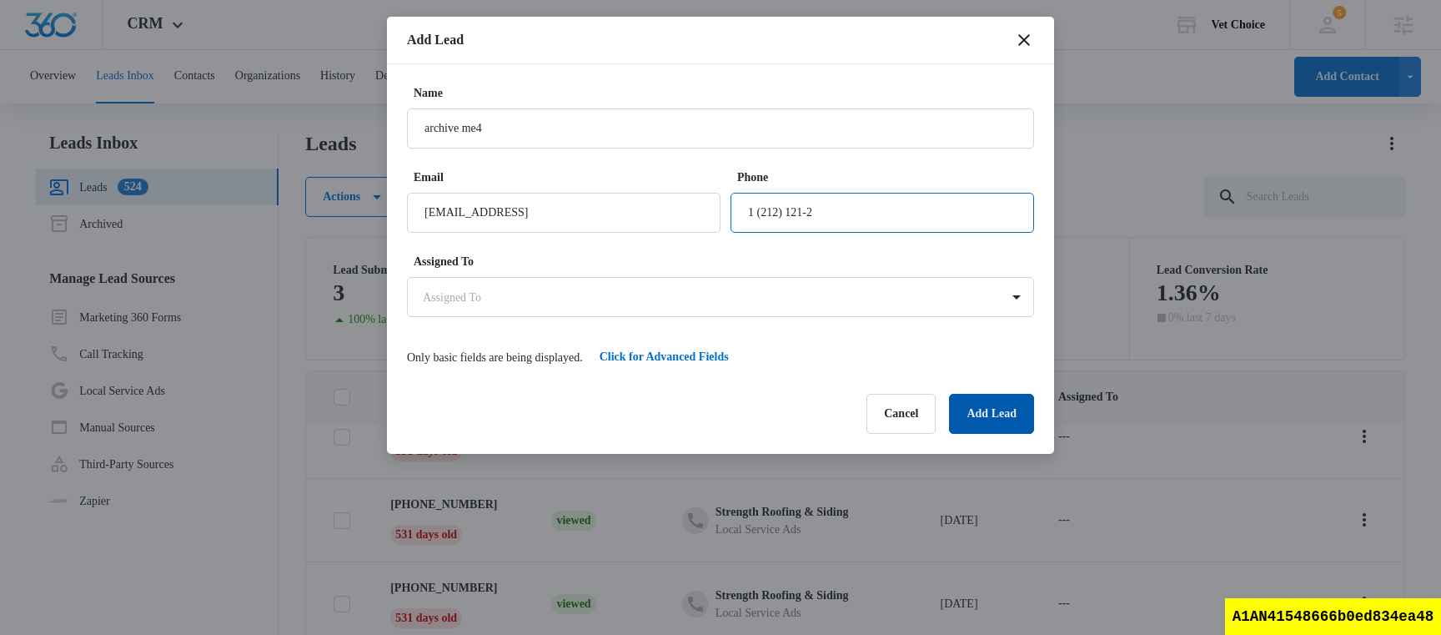
type input "1 (212) 121-2"
click at [1013, 419] on button "Add Lead" at bounding box center [991, 414] width 85 height 40
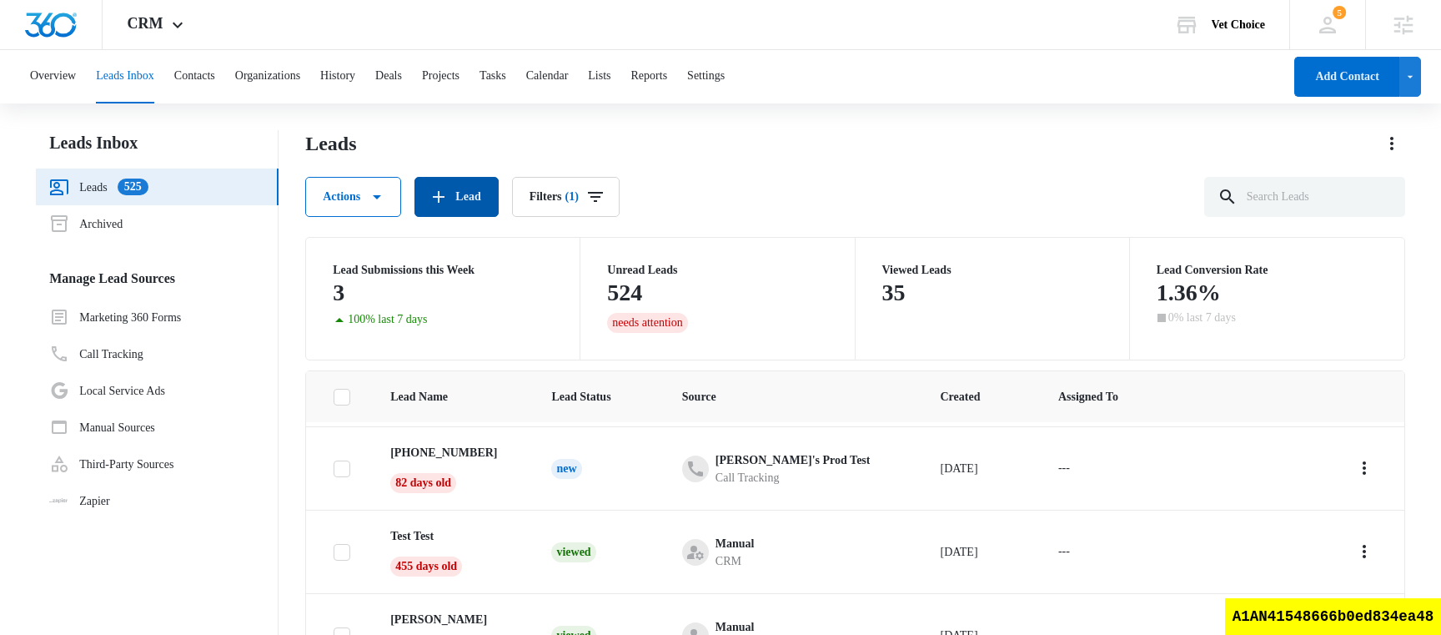
scroll to position [0, 0]
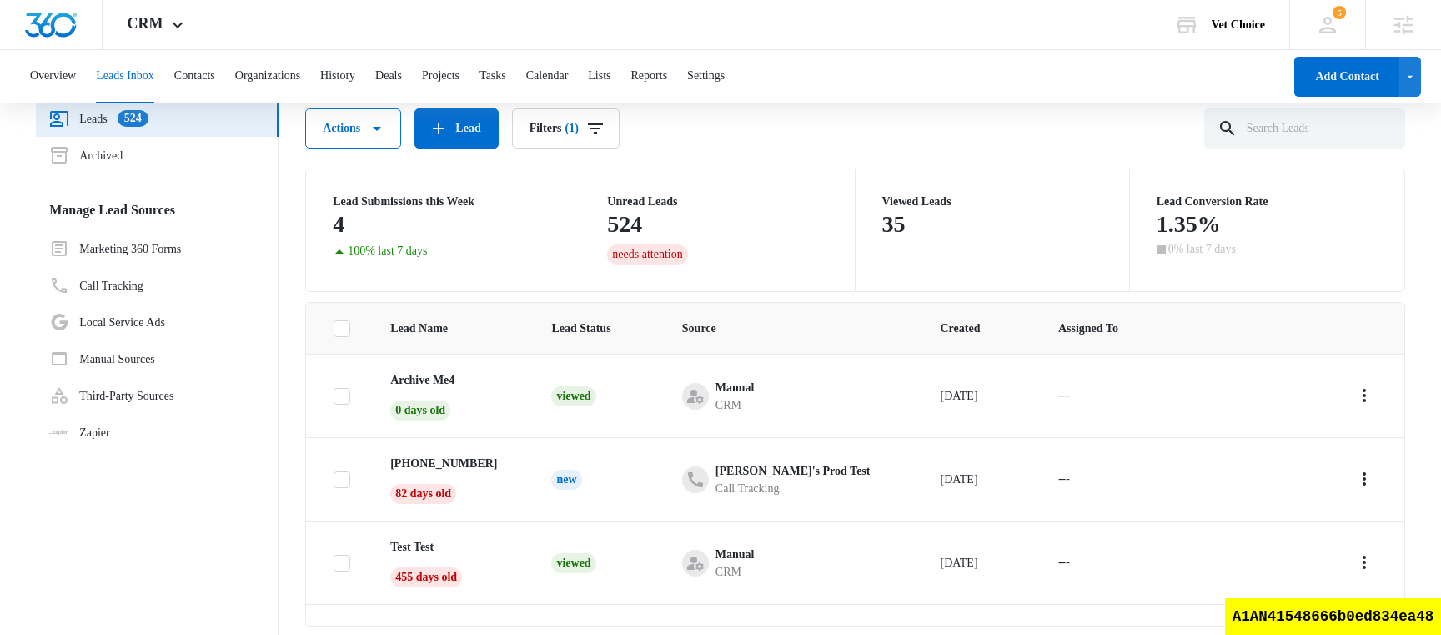
scroll to position [67, 0]
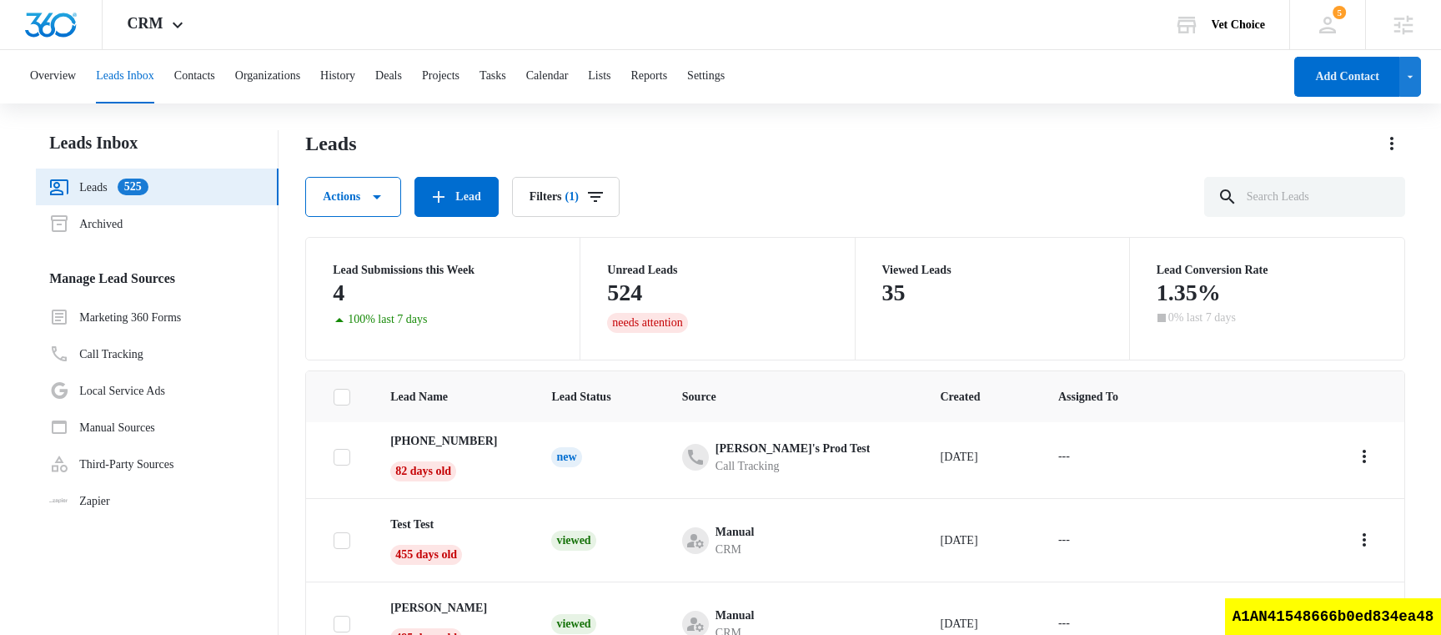
scroll to position [102, 0]
